Goal: Task Accomplishment & Management: Use online tool/utility

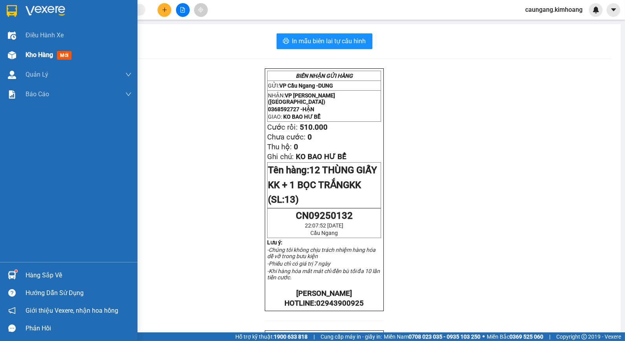
click at [43, 54] on span "Kho hàng" at bounding box center [40, 54] width 28 height 7
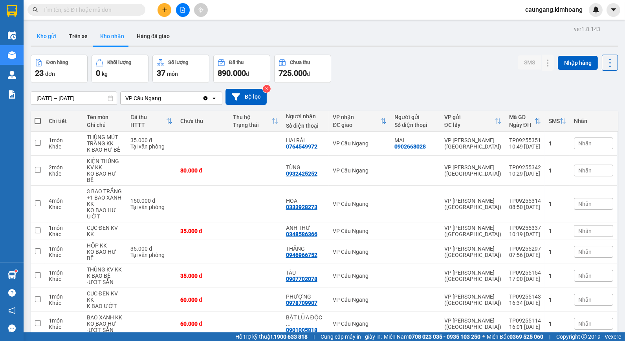
click at [44, 40] on button "Kho gửi" at bounding box center [47, 36] width 32 height 19
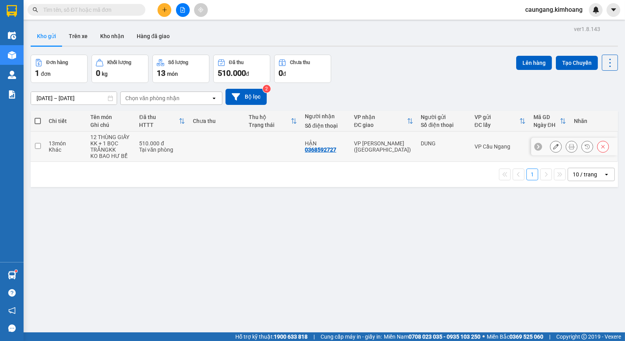
click at [37, 147] on input "checkbox" at bounding box center [38, 146] width 6 height 6
checkbox input "true"
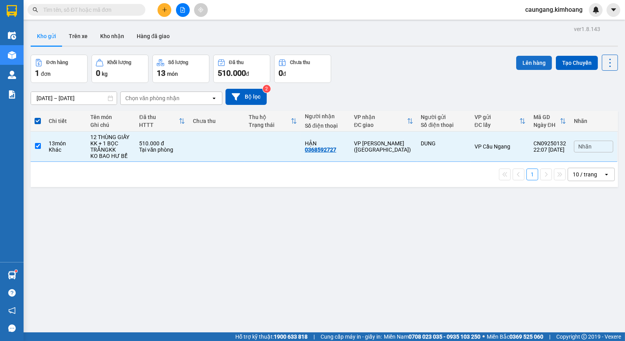
click at [525, 58] on button "Lên hàng" at bounding box center [534, 63] width 36 height 14
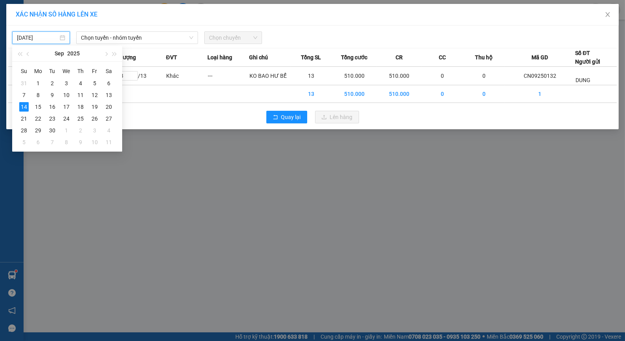
drag, startPoint x: 44, startPoint y: 40, endPoint x: 51, endPoint y: 46, distance: 9.2
click at [46, 40] on input "[DATE]" at bounding box center [37, 37] width 41 height 9
click at [36, 108] on div "15" at bounding box center [37, 106] width 9 height 9
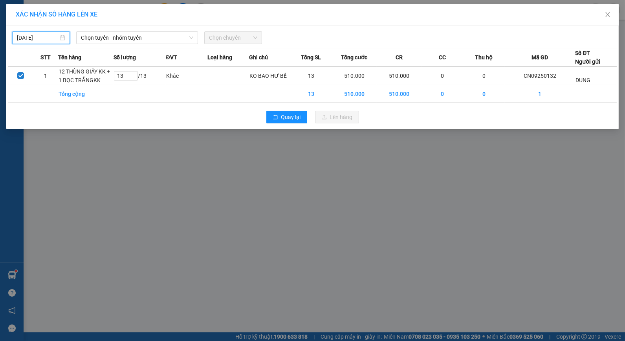
type input "[DATE]"
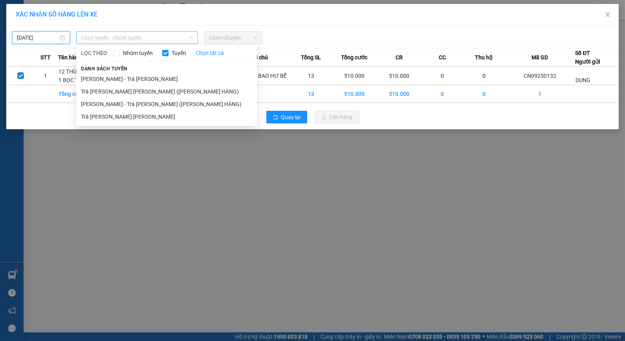
click at [141, 42] on span "Chọn tuyến - nhóm tuyến" at bounding box center [137, 38] width 112 height 12
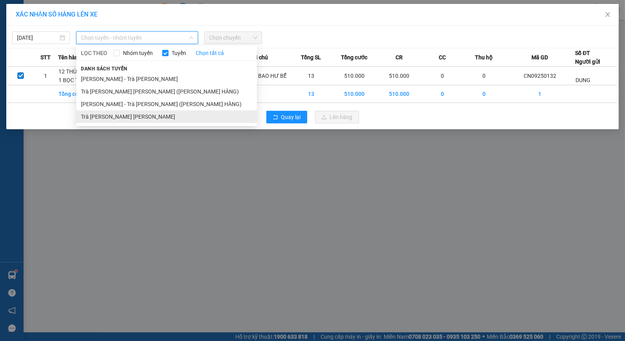
click at [113, 118] on li "Trà [PERSON_NAME] [PERSON_NAME]" at bounding box center [166, 116] width 181 height 13
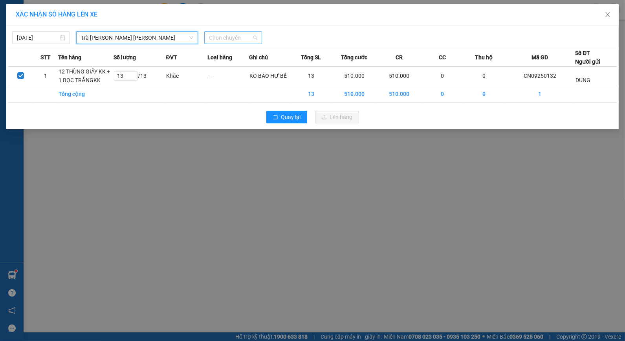
click at [229, 40] on span "Chọn chuyến" at bounding box center [233, 38] width 48 height 12
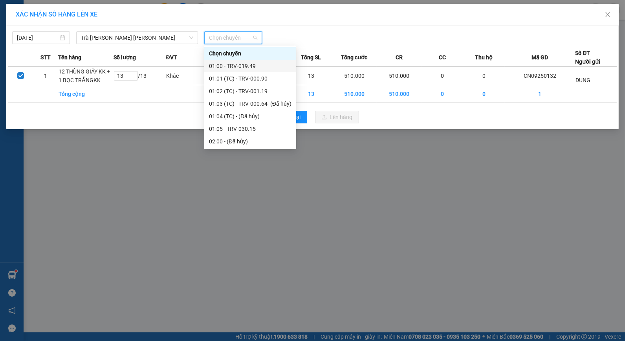
click at [222, 68] on div "01:00 - TRV-019.49" at bounding box center [250, 66] width 83 height 9
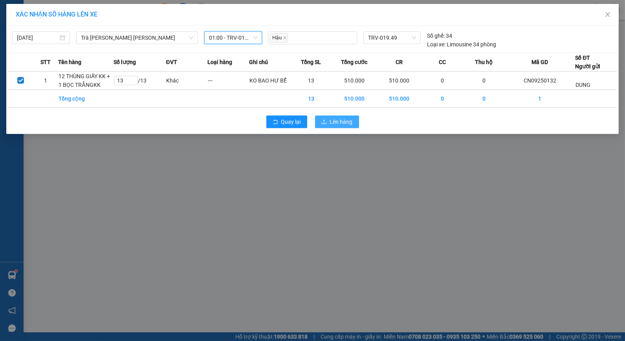
click at [342, 123] on span "Lên hàng" at bounding box center [341, 121] width 23 height 9
